Goal: Complete application form

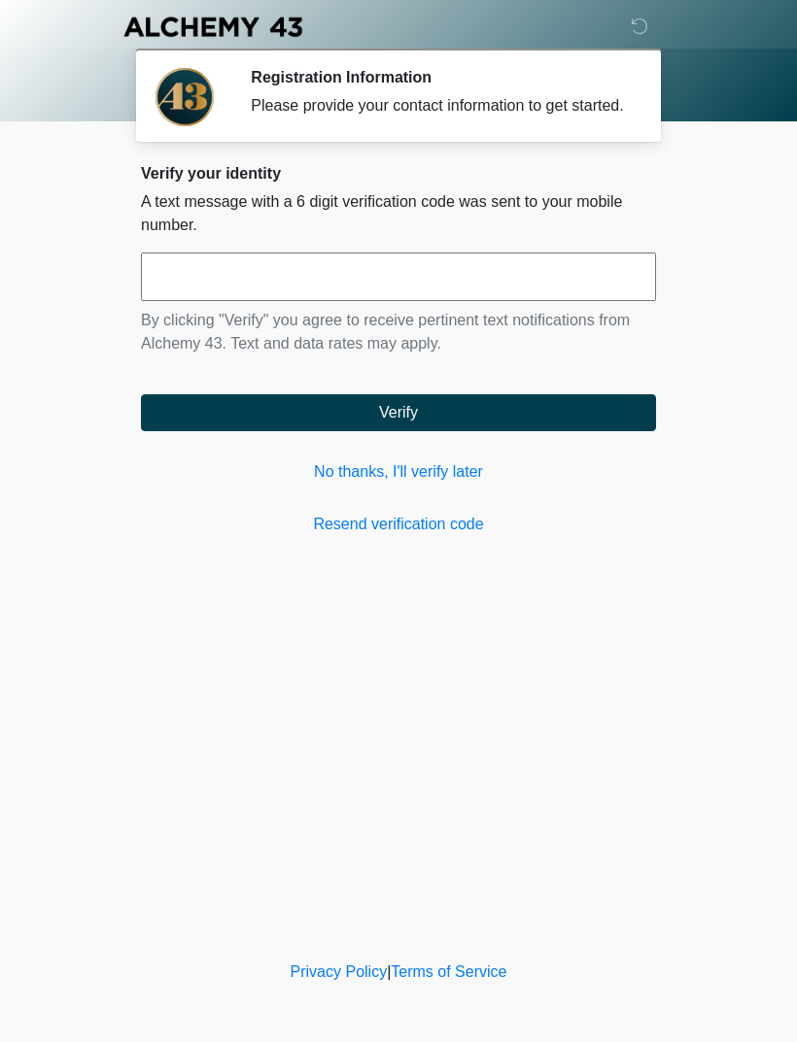
click at [584, 301] on input "text" at bounding box center [398, 277] width 515 height 49
type input "******"
click at [480, 426] on button "Verify" at bounding box center [398, 412] width 515 height 37
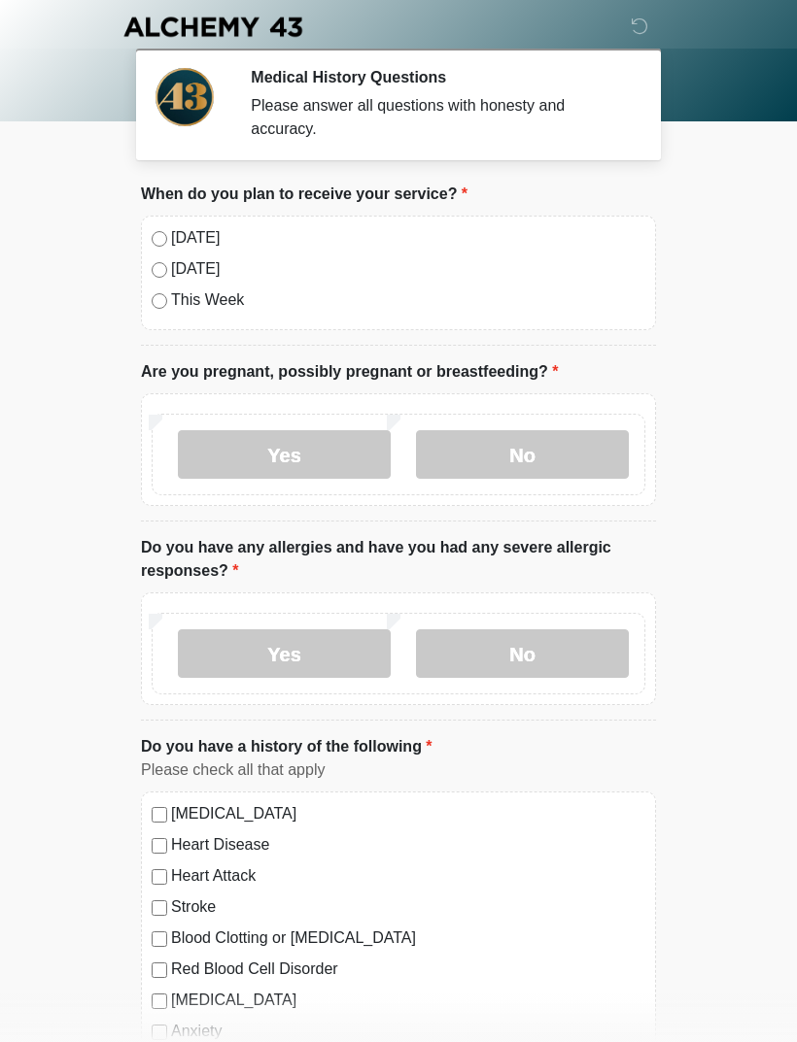
click at [529, 430] on label "No" at bounding box center [522, 454] width 213 height 49
click at [584, 640] on label "No" at bounding box center [522, 654] width 213 height 49
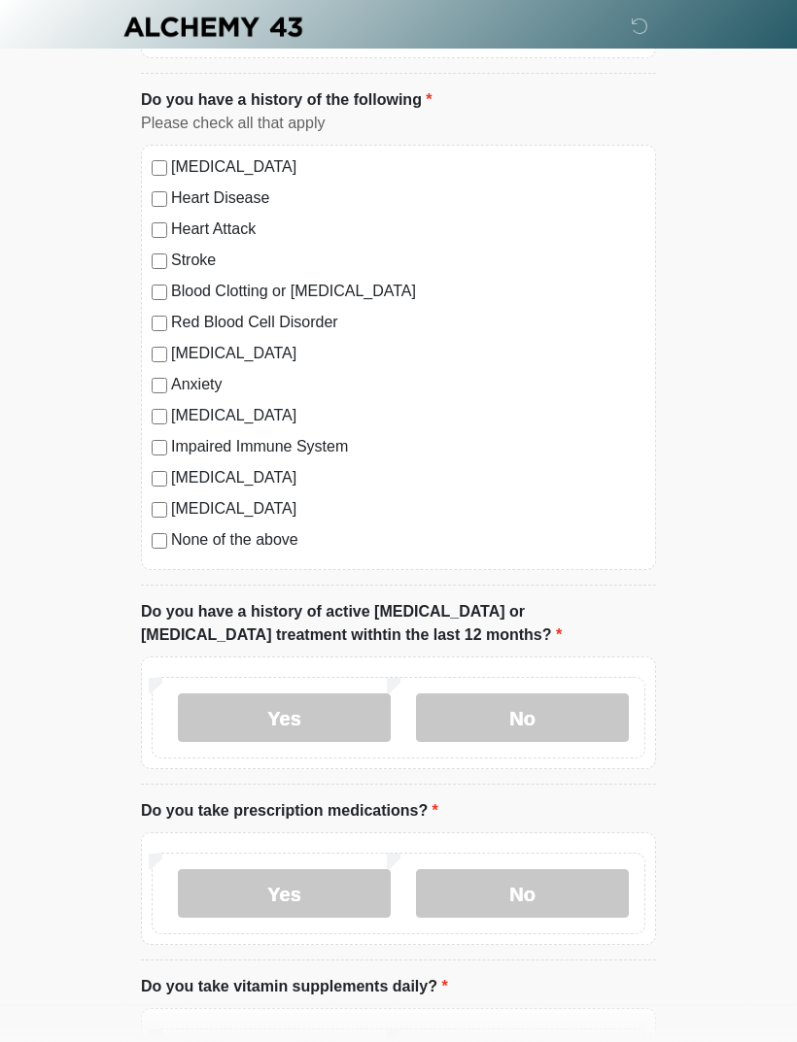
scroll to position [650, 0]
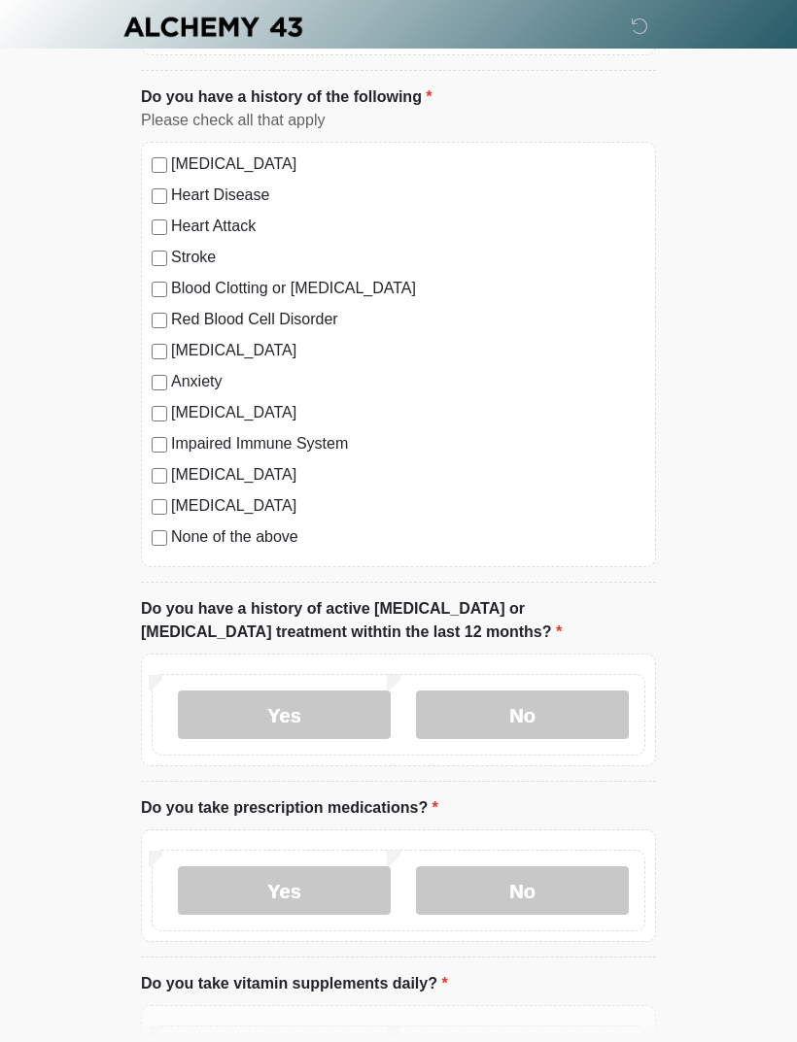
click at [548, 701] on label "No" at bounding box center [522, 715] width 213 height 49
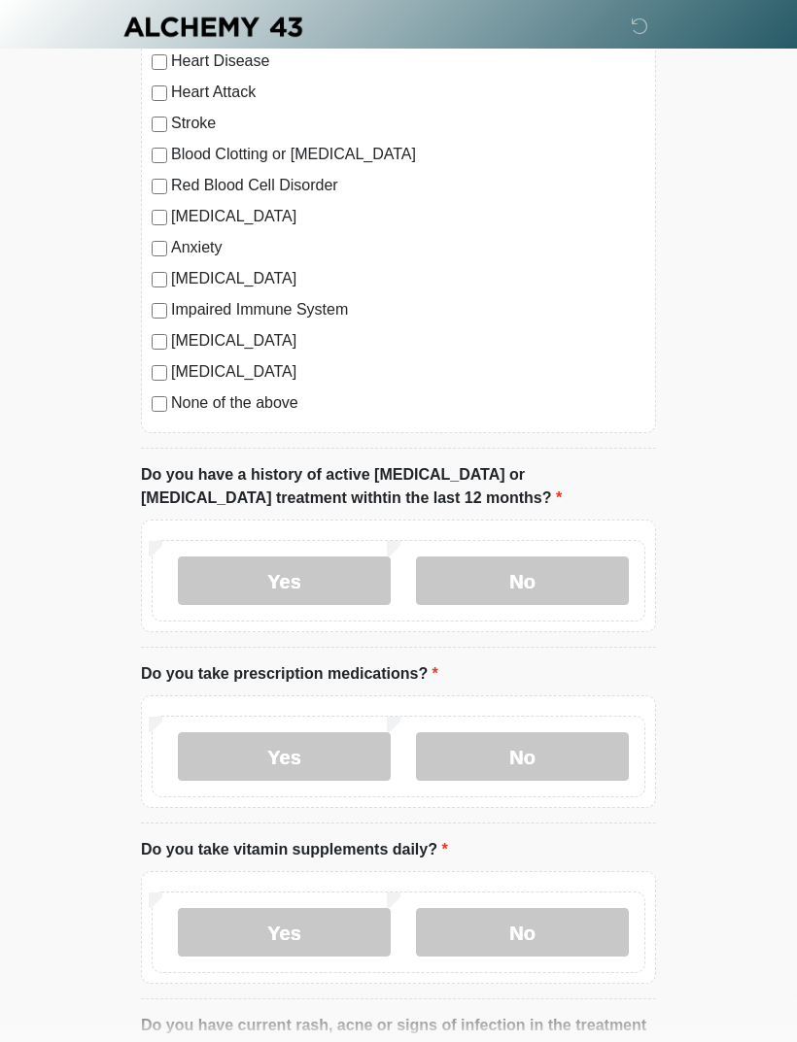
scroll to position [925, 0]
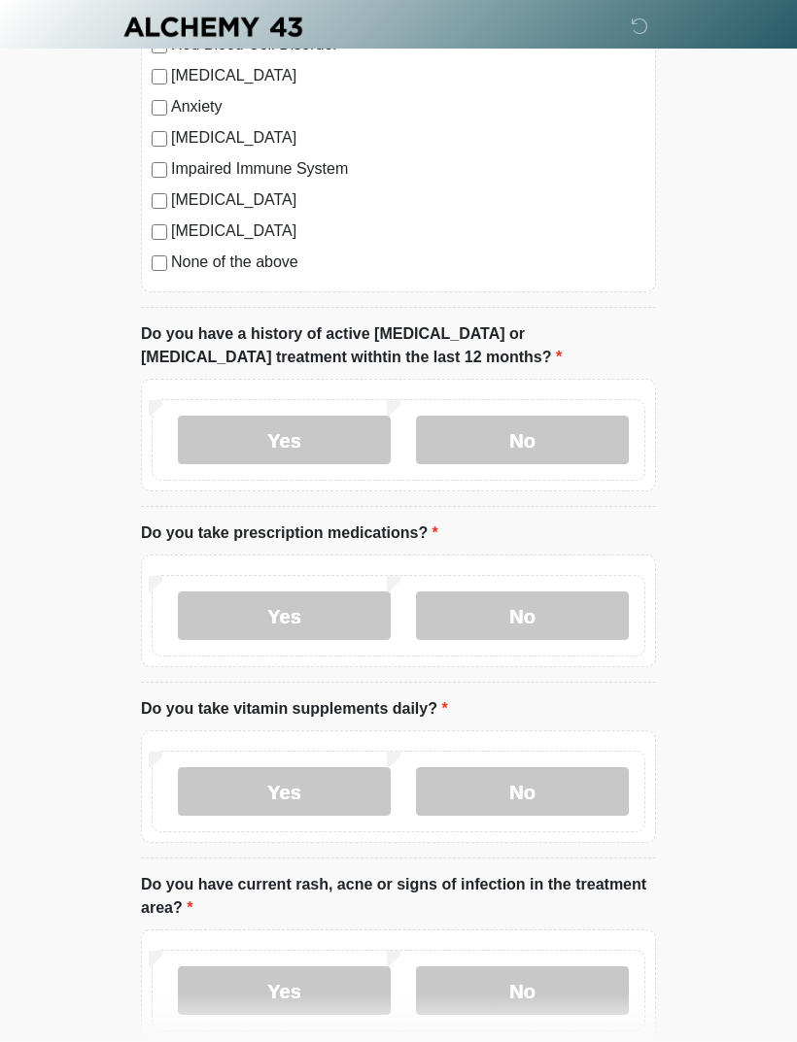
click at [308, 622] on label "Yes" at bounding box center [284, 616] width 213 height 49
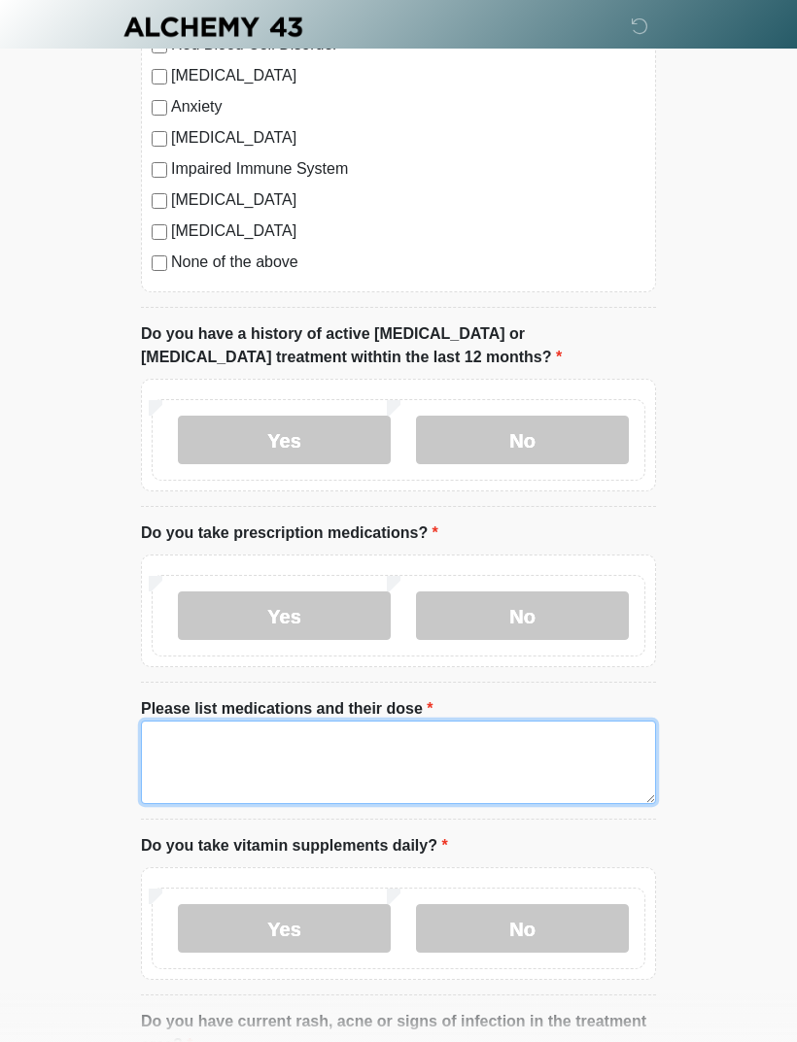
click at [482, 778] on textarea "Please list medications and their dose" at bounding box center [398, 763] width 515 height 84
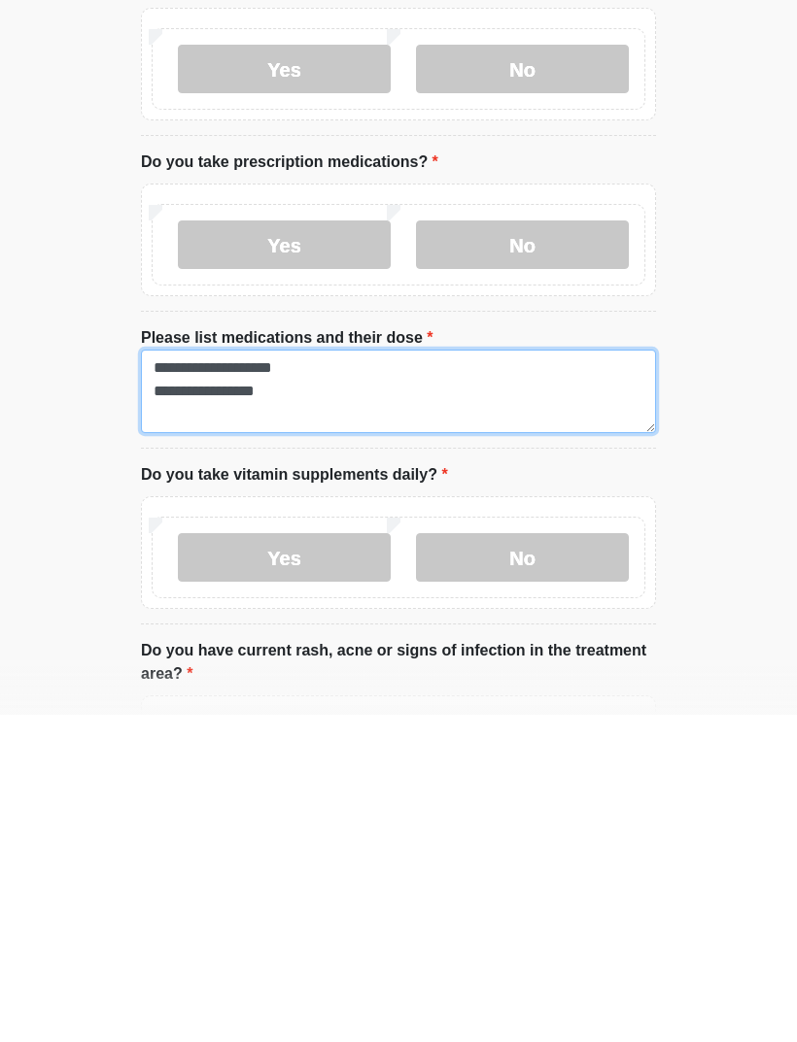
type textarea "**********"
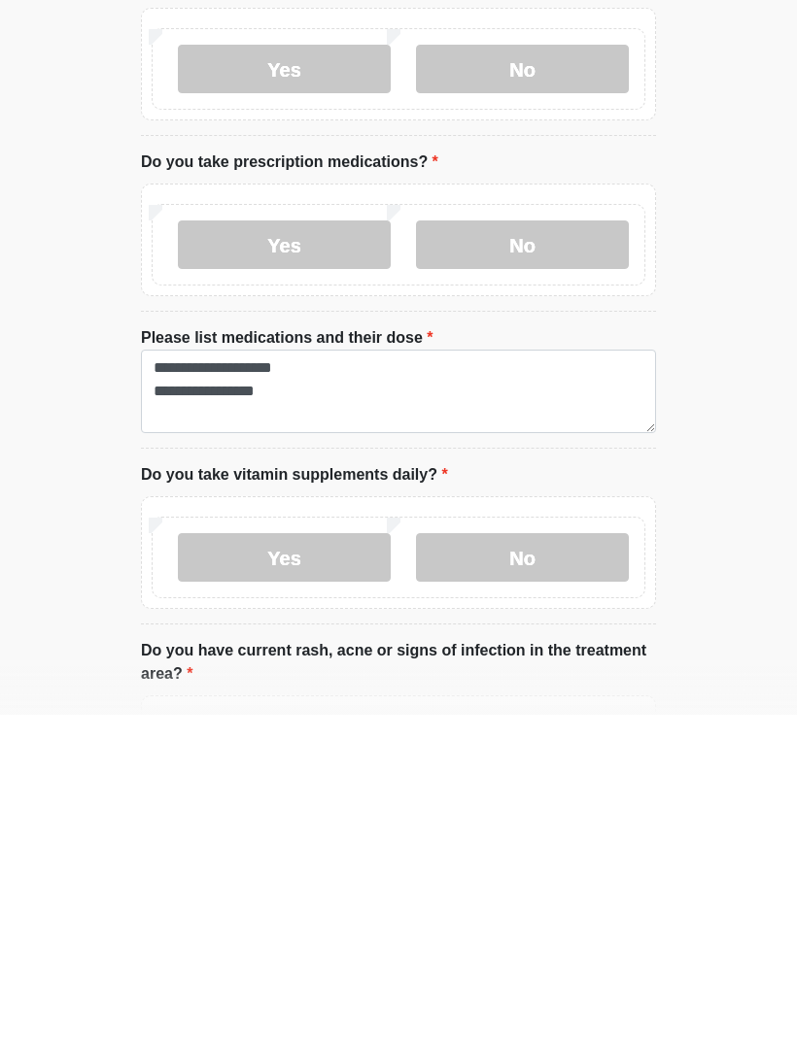
click at [540, 861] on label "No" at bounding box center [522, 885] width 213 height 49
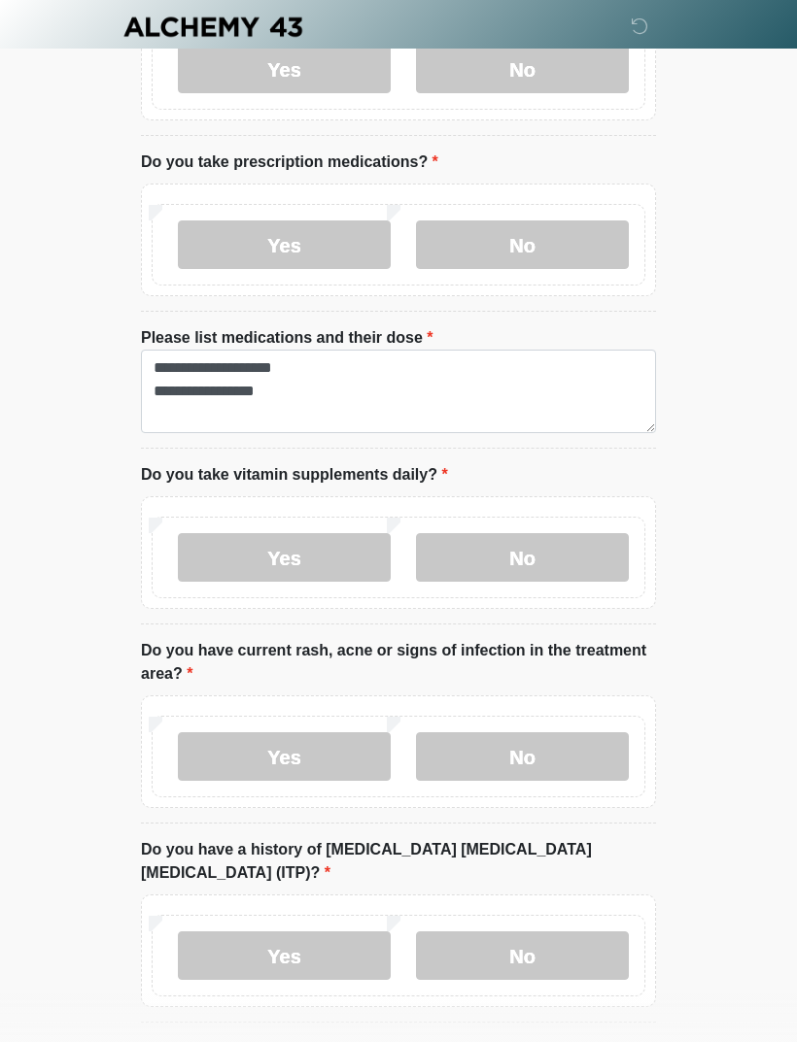
click at [593, 743] on label "No" at bounding box center [522, 756] width 213 height 49
click at [584, 940] on label "No" at bounding box center [522, 956] width 213 height 49
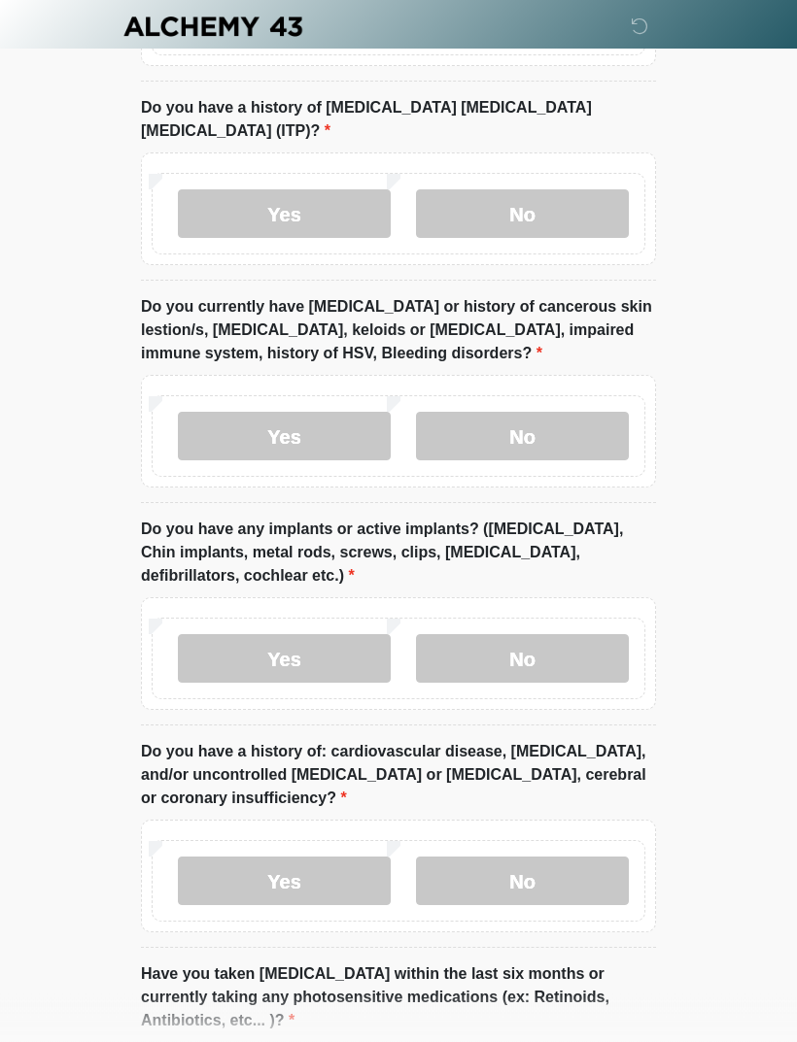
click at [574, 421] on label "No" at bounding box center [522, 437] width 213 height 49
click at [543, 640] on label "No" at bounding box center [522, 658] width 213 height 49
click at [578, 857] on label "No" at bounding box center [522, 881] width 213 height 49
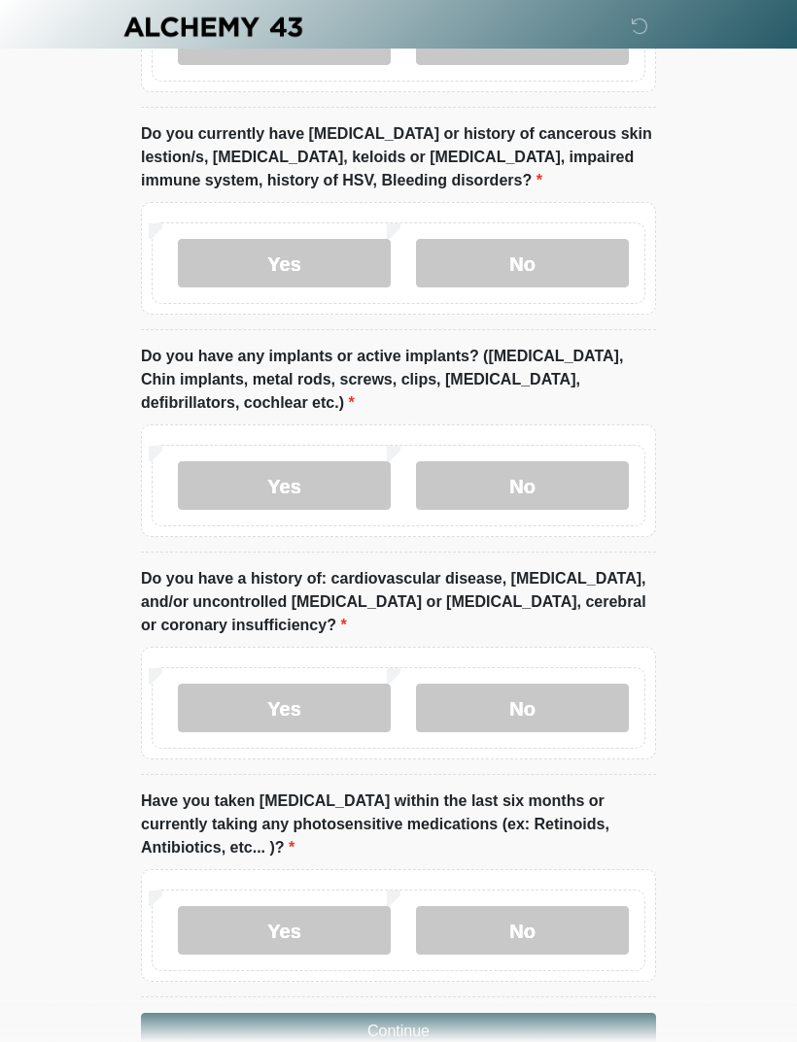
scroll to position [2231, 0]
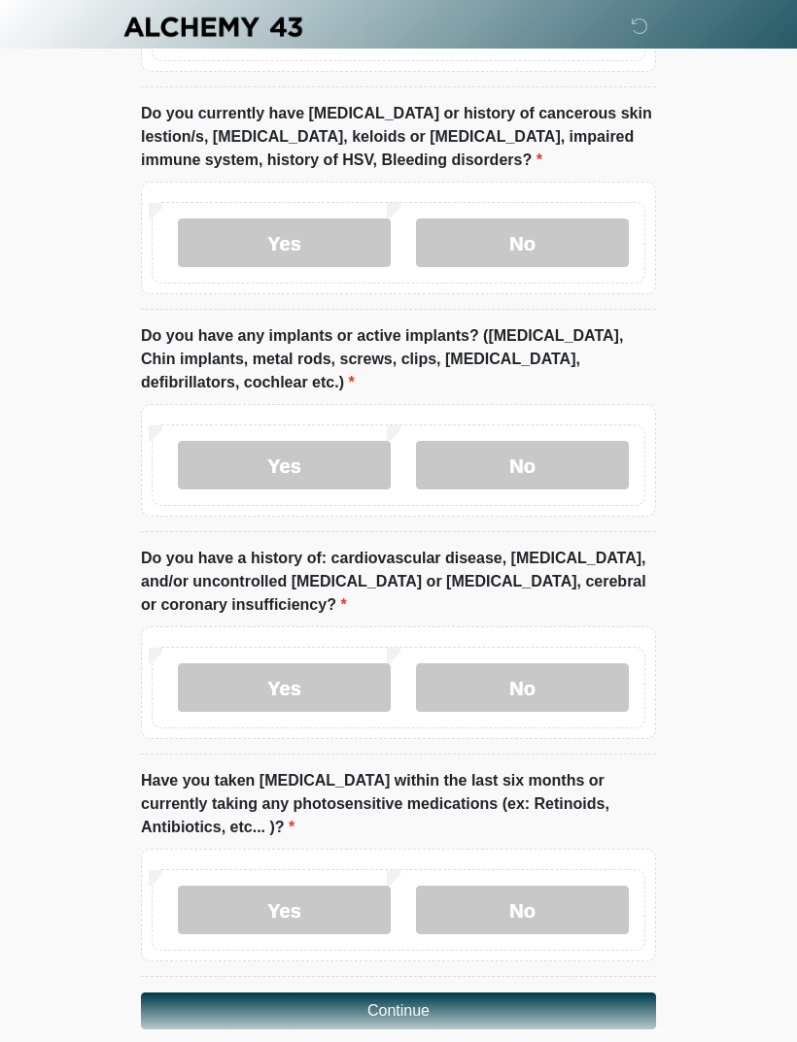
click at [562, 890] on label "No" at bounding box center [522, 910] width 213 height 49
click at [498, 993] on button "Continue" at bounding box center [398, 1011] width 515 height 37
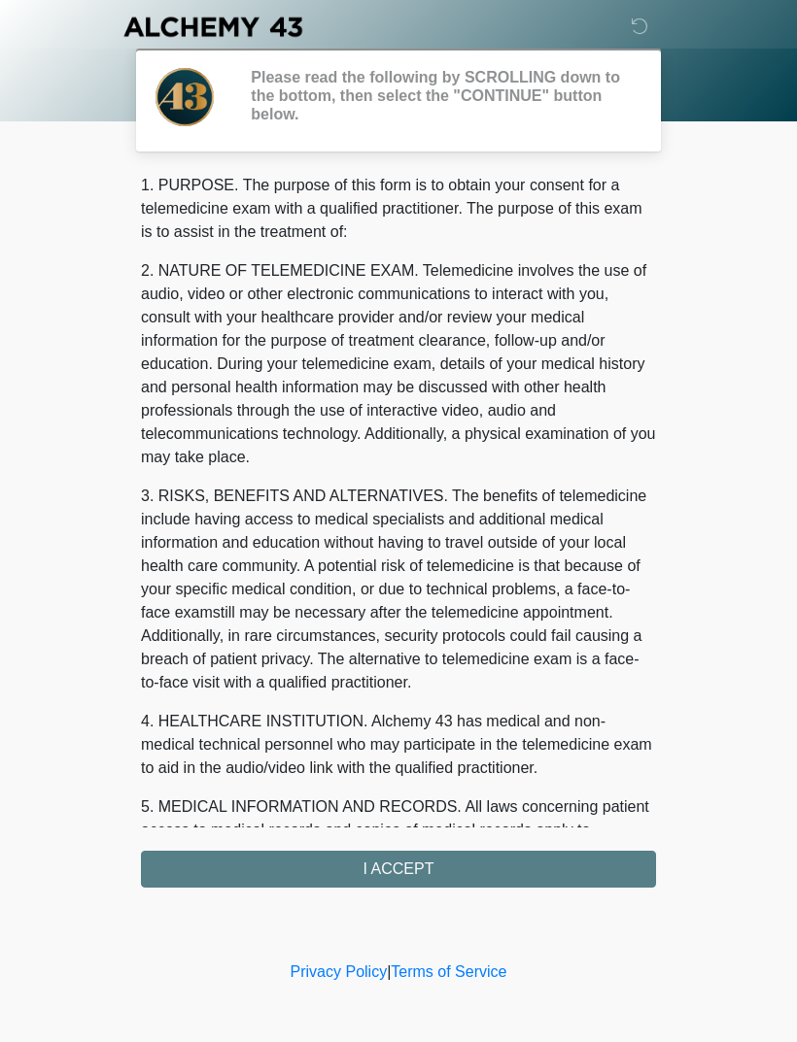
scroll to position [0, 0]
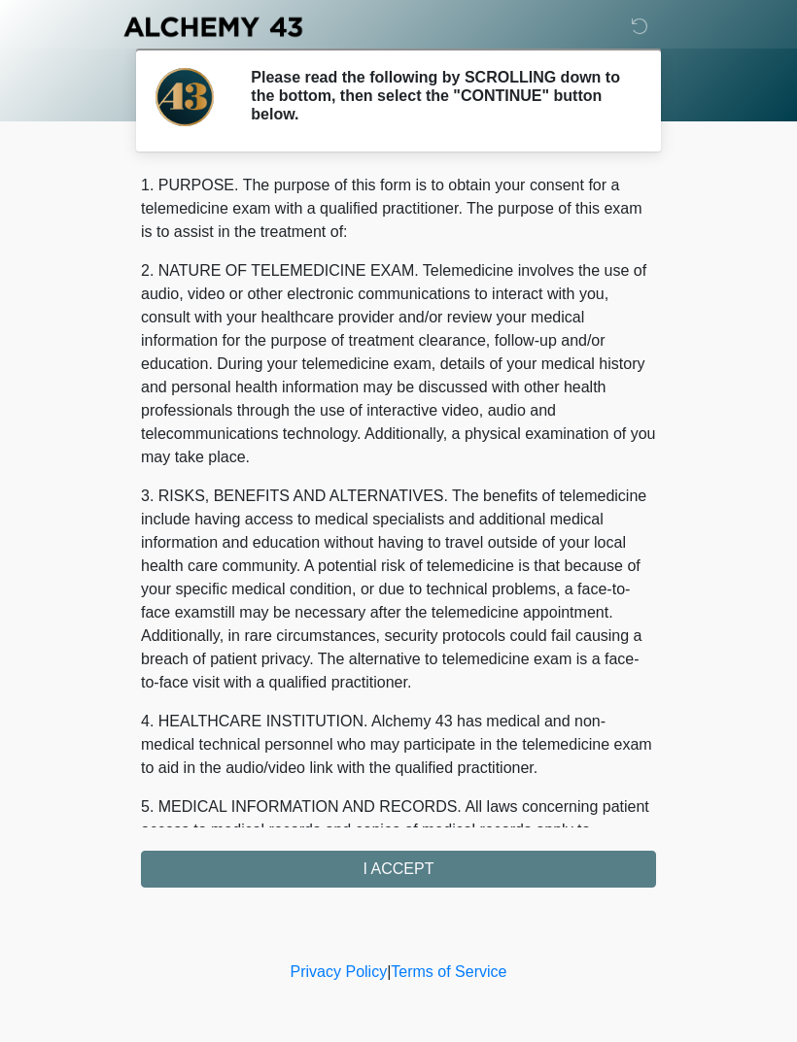
click at [469, 864] on div "1. PURPOSE. The purpose of this form is to obtain your consent for a telemedici…" at bounding box center [398, 531] width 515 height 714
click at [424, 873] on div "1. PURPOSE. The purpose of this form is to obtain your consent for a telemedici…" at bounding box center [398, 531] width 515 height 714
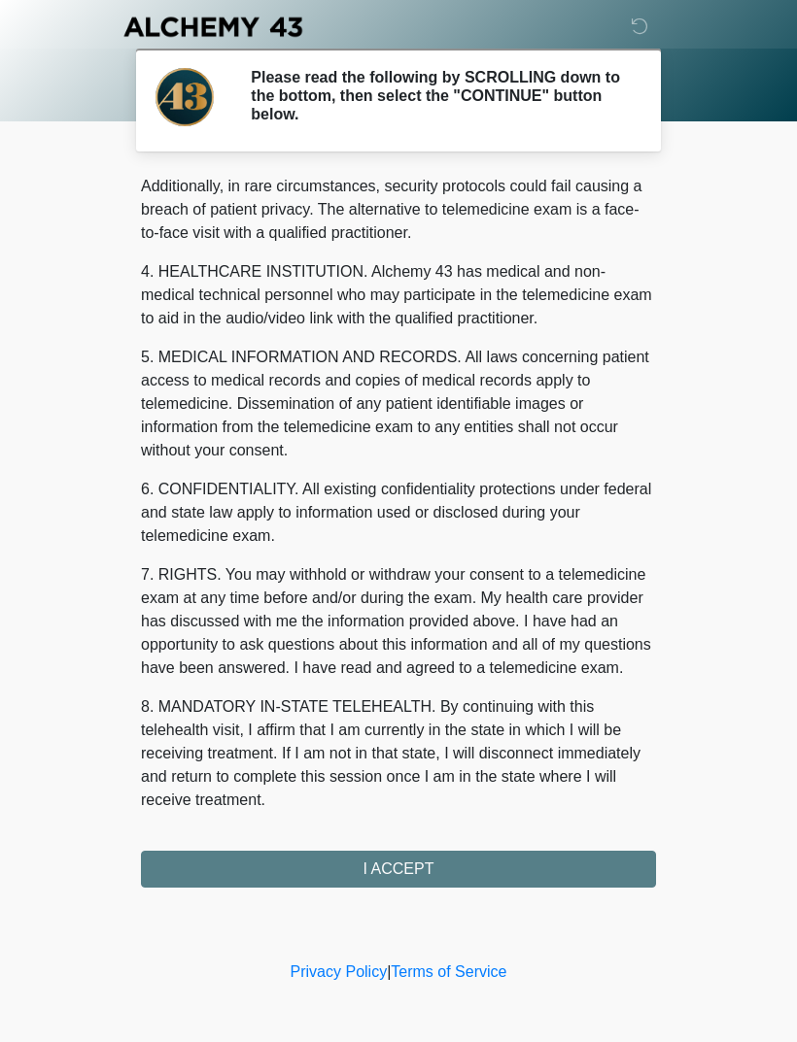
scroll to position [473, 0]
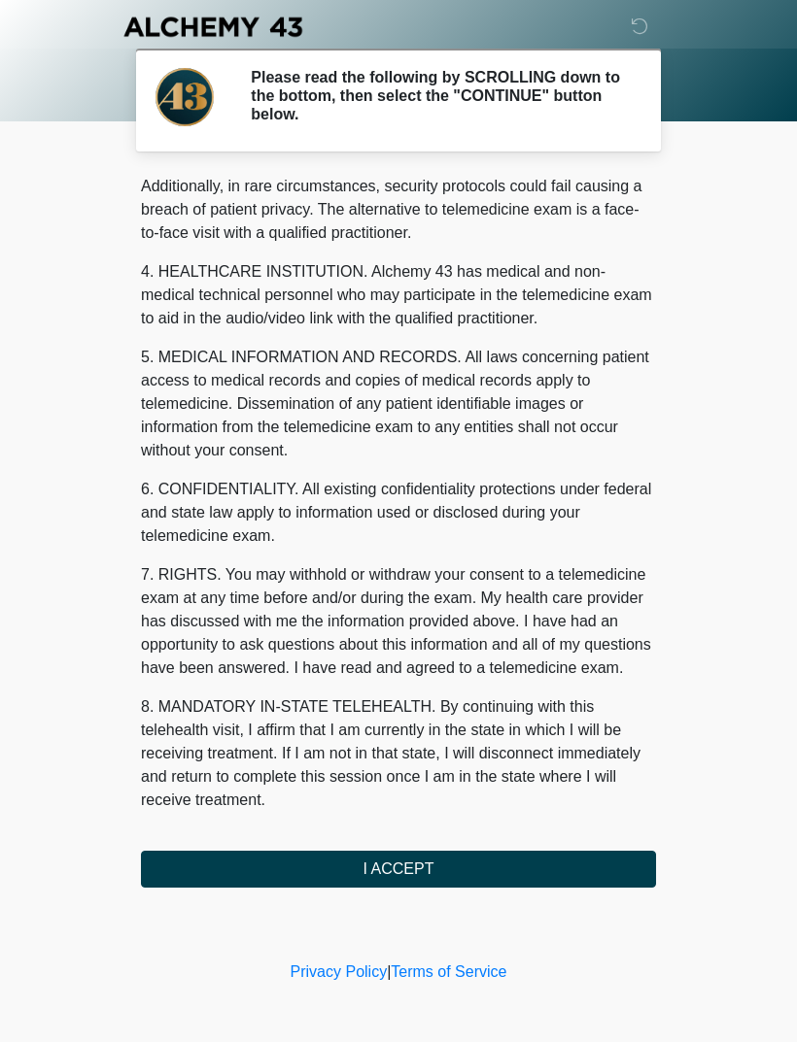
click at [387, 869] on button "I ACCEPT" at bounding box center [398, 869] width 515 height 37
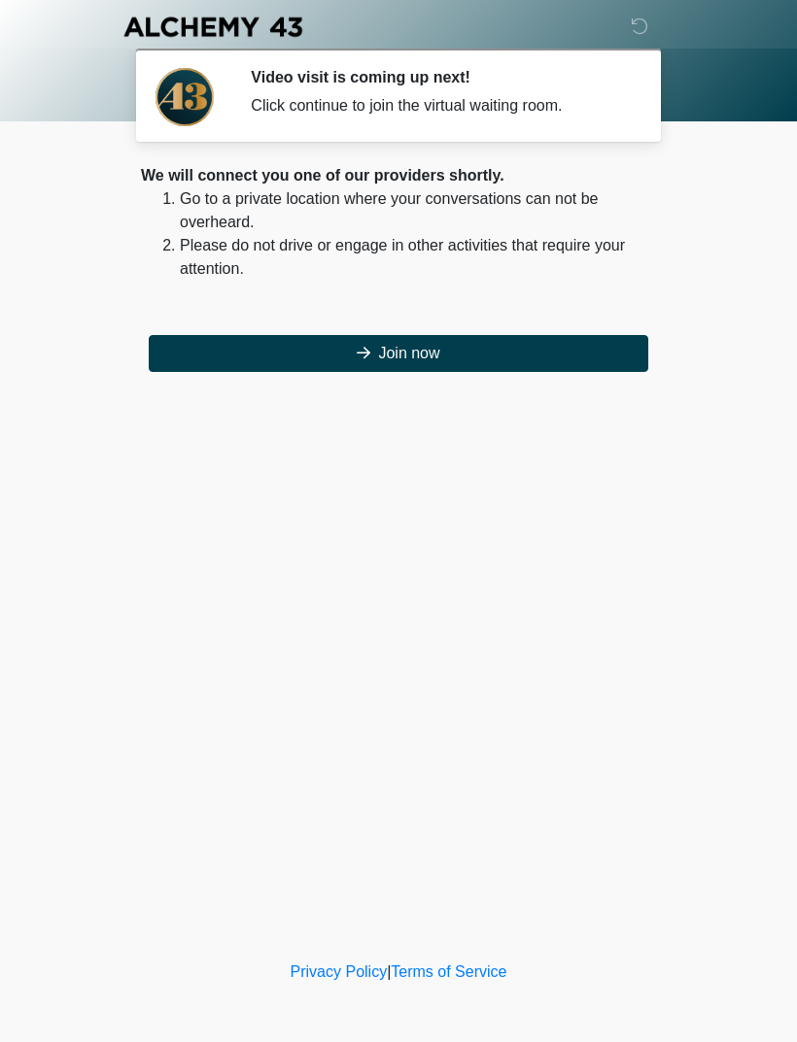
click at [460, 370] on button "Join now" at bounding box center [398, 353] width 499 height 37
